Goal: Information Seeking & Learning: Learn about a topic

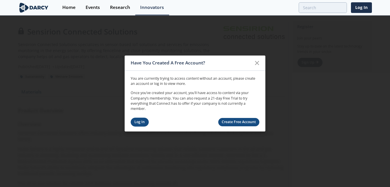
click at [141, 122] on link "Log In" at bounding box center [140, 122] width 18 height 9
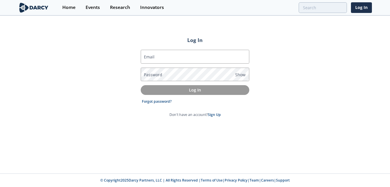
click at [178, 64] on form "Email Password Show Log In Forgot password? Don't have an account? Sign Up" at bounding box center [195, 84] width 109 height 68
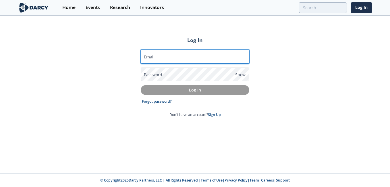
click at [176, 58] on input "Email" at bounding box center [195, 57] width 109 height 14
type input "[EMAIL_ADDRESS][DOMAIN_NAME]"
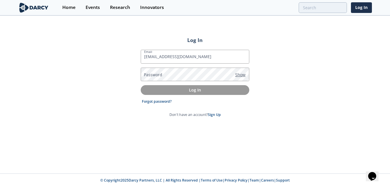
click at [243, 72] on span "Show" at bounding box center [240, 75] width 10 height 6
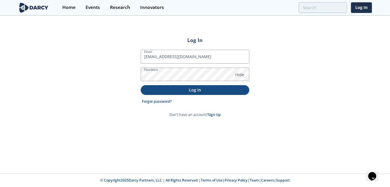
click at [199, 93] on button "Log In" at bounding box center [195, 89] width 109 height 9
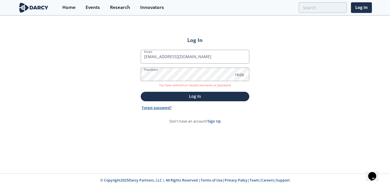
click at [158, 108] on link "Forgot password?" at bounding box center [157, 107] width 30 height 5
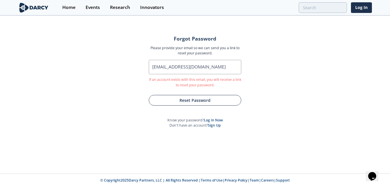
click at [197, 104] on button "Reset Password" at bounding box center [195, 100] width 93 height 11
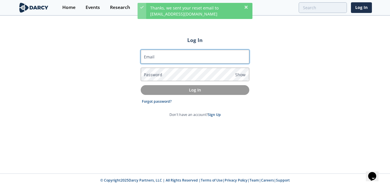
click at [194, 55] on input "Email" at bounding box center [195, 57] width 109 height 14
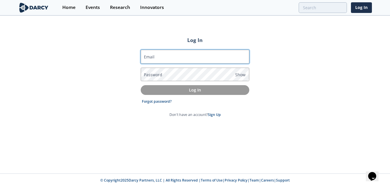
type input "[EMAIL_ADDRESS][DOMAIN_NAME]"
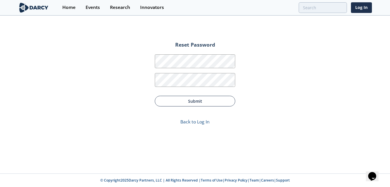
click at [199, 106] on button "Submit" at bounding box center [195, 101] width 81 height 11
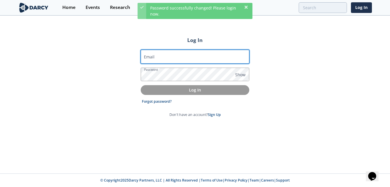
click at [189, 59] on input "Email" at bounding box center [195, 57] width 109 height 14
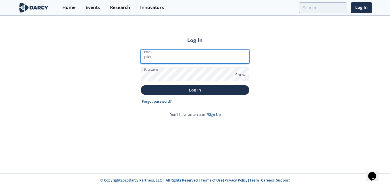
type input "[EMAIL_ADDRESS][DOMAIN_NAME]"
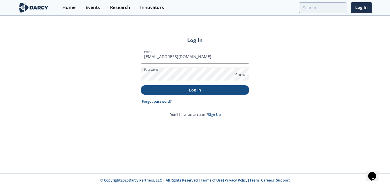
click at [213, 89] on p "Log In" at bounding box center [195, 90] width 101 height 6
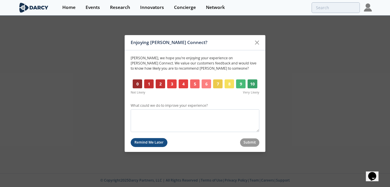
click at [160, 145] on button "Remind Me Later" at bounding box center [149, 142] width 37 height 9
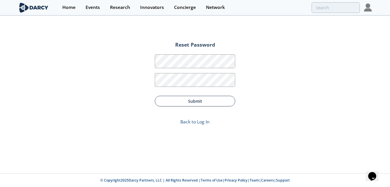
click at [208, 97] on button "Submit" at bounding box center [195, 101] width 81 height 11
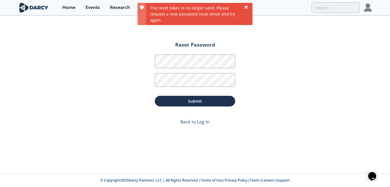
click at [247, 6] on icon at bounding box center [246, 6] width 3 height 3
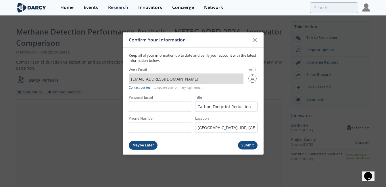
click at [149, 144] on button "Maybe Later" at bounding box center [143, 145] width 29 height 9
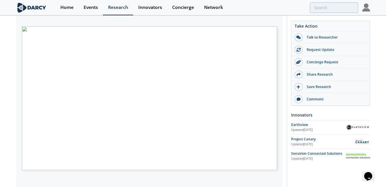
scroll to position [112, 0]
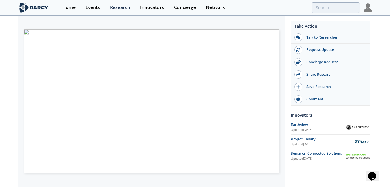
click at [270, 102] on span "Page 1" at bounding box center [218, 183] width 361 height 173
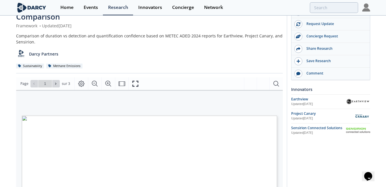
scroll to position [0, 0]
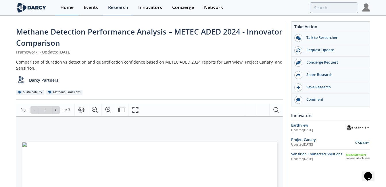
click at [66, 9] on div "Home" at bounding box center [66, 7] width 13 height 5
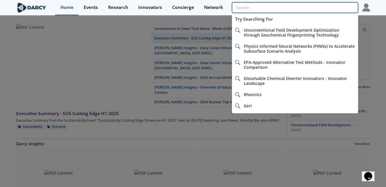
click at [329, 9] on input "search" at bounding box center [295, 7] width 126 height 11
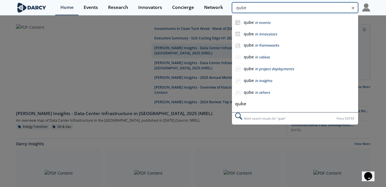
type input "qube"
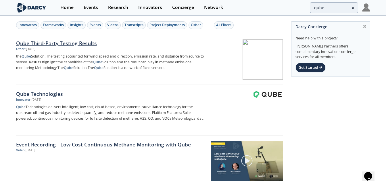
click at [80, 46] on div "Qube Third-Party Testing Results" at bounding box center [111, 42] width 190 height 7
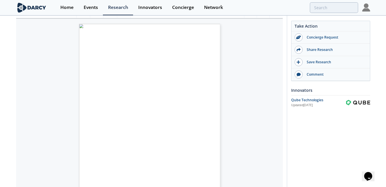
scroll to position [51, 0]
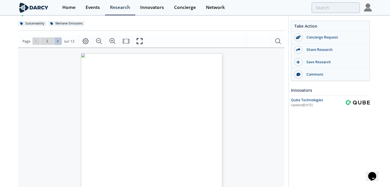
click at [58, 40] on icon at bounding box center [57, 40] width 3 height 3
type input "2"
click at [58, 40] on icon at bounding box center [57, 40] width 3 height 3
type input "3"
click at [56, 41] on icon at bounding box center [57, 40] width 3 height 3
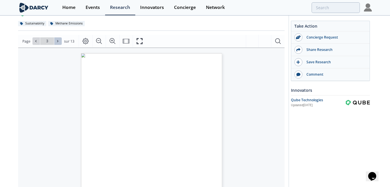
type input "4"
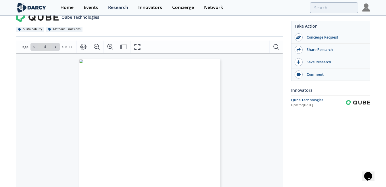
scroll to position [47, 0]
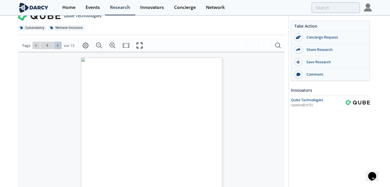
click at [57, 43] on span at bounding box center [58, 45] width 4 height 4
type input "5"
click at [57, 42] on button at bounding box center [57, 45] width 7 height 7
type input "6"
click at [57, 42] on button at bounding box center [57, 45] width 7 height 7
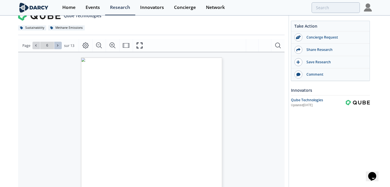
type input "7"
click at [57, 42] on button at bounding box center [57, 45] width 7 height 7
type input "8"
click at [57, 42] on button at bounding box center [57, 45] width 7 height 7
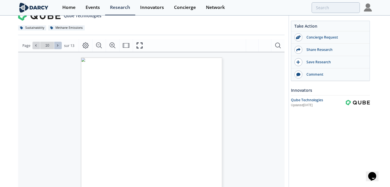
click at [57, 42] on button at bounding box center [57, 45] width 7 height 7
type input "13"
click at [57, 42] on div "Aller à la page 13" at bounding box center [46, 45] width 29 height 7
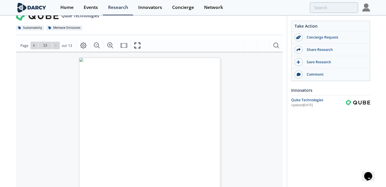
scroll to position [0, 0]
